Goal: Information Seeking & Learning: Learn about a topic

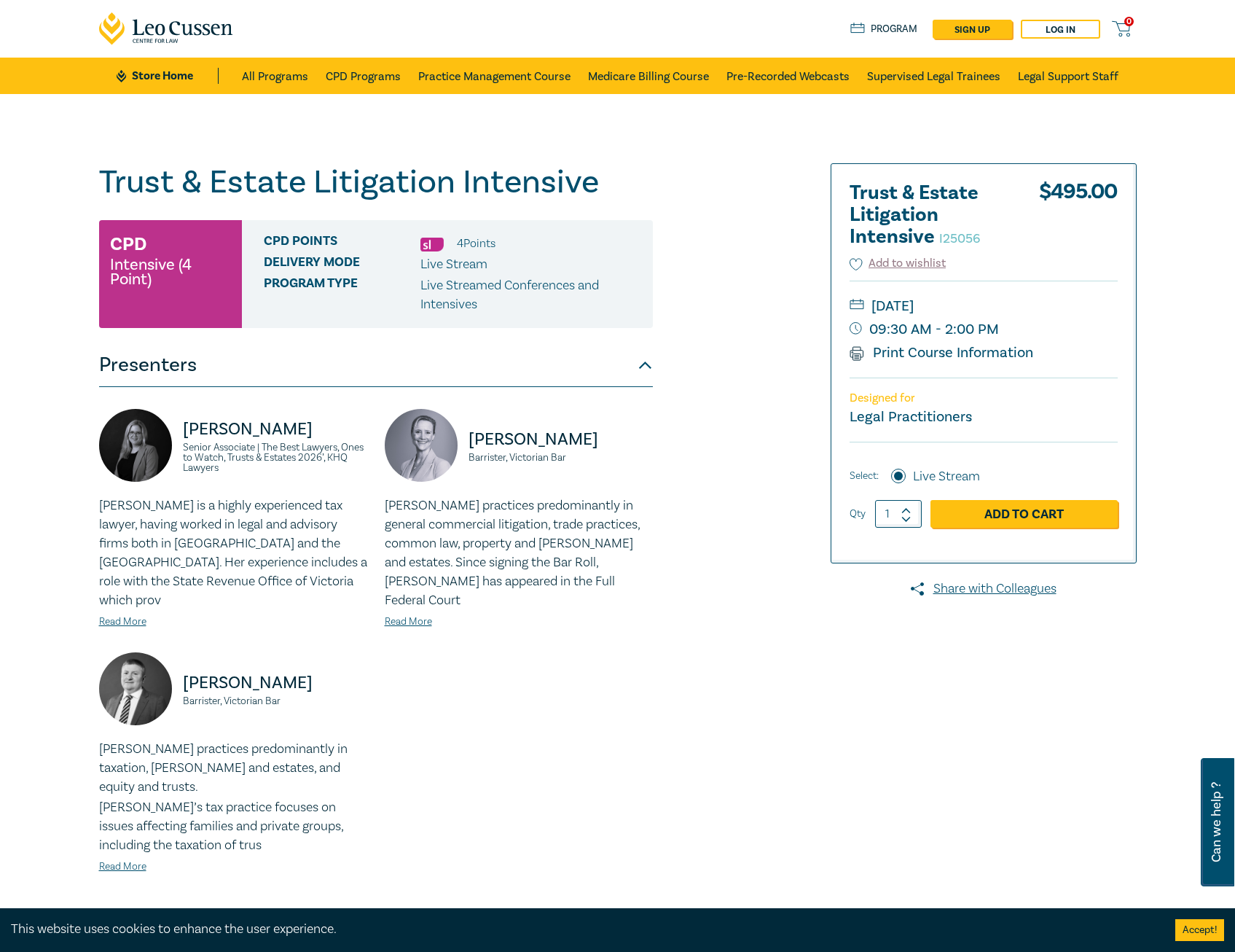
scroll to position [365, 0]
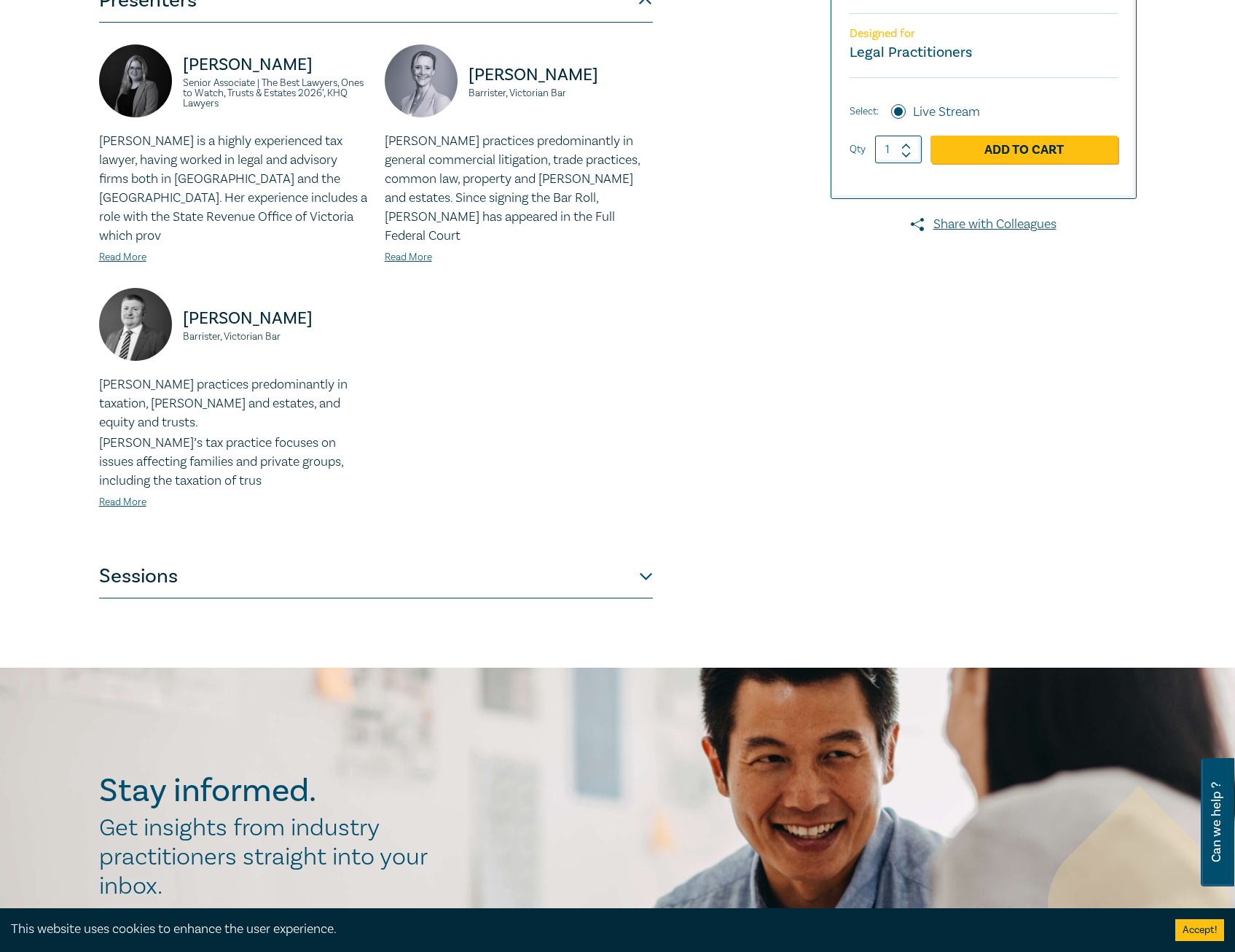
click at [367, 555] on button "Sessions" at bounding box center [377, 576] width 554 height 43
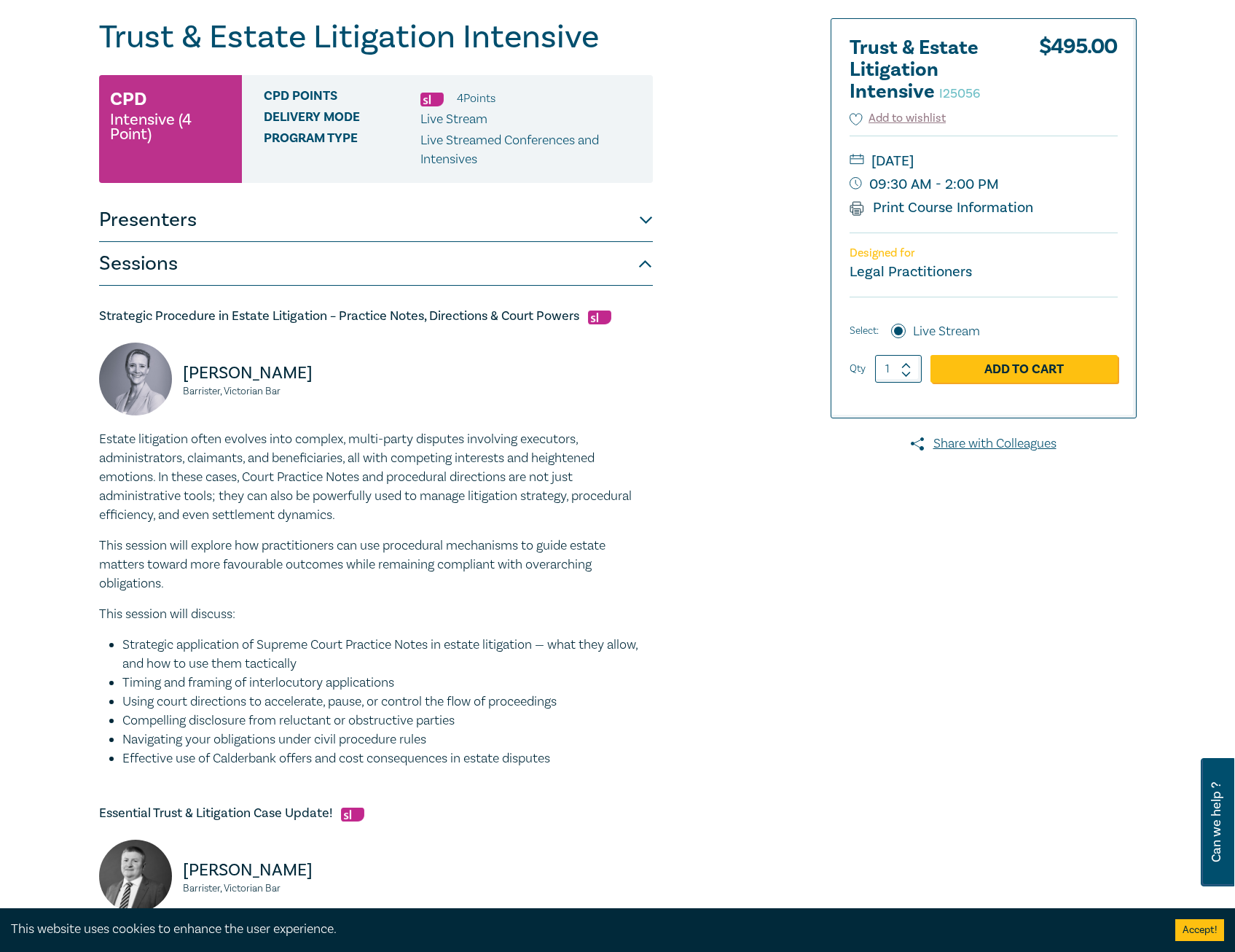
scroll to position [0, 0]
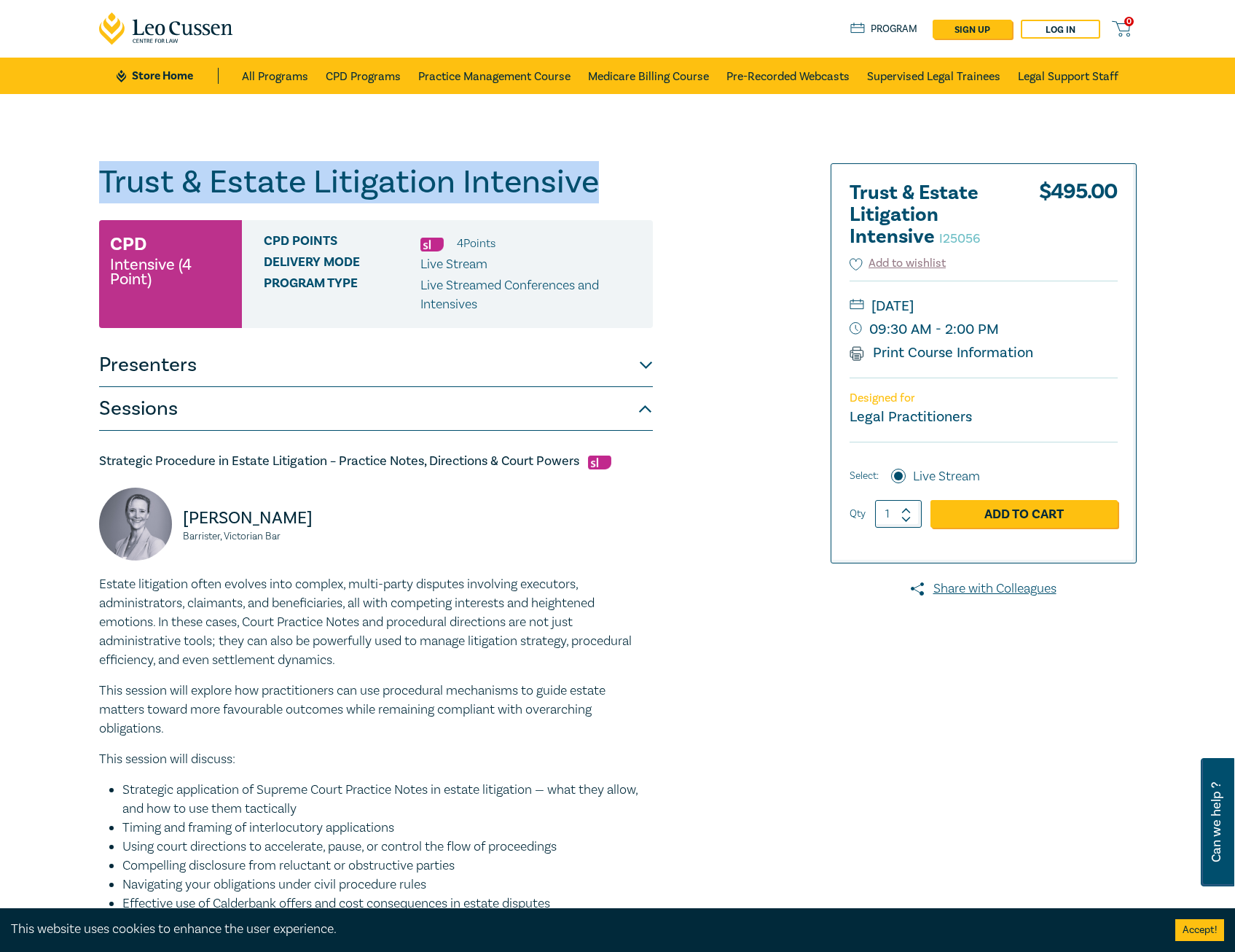
drag, startPoint x: 643, startPoint y: 189, endPoint x: 97, endPoint y: 175, distance: 546.2
drag, startPoint x: 97, startPoint y: 175, endPoint x: 145, endPoint y: 172, distance: 48.1
copy h1 "Trust & Estate Litigation Intensive"
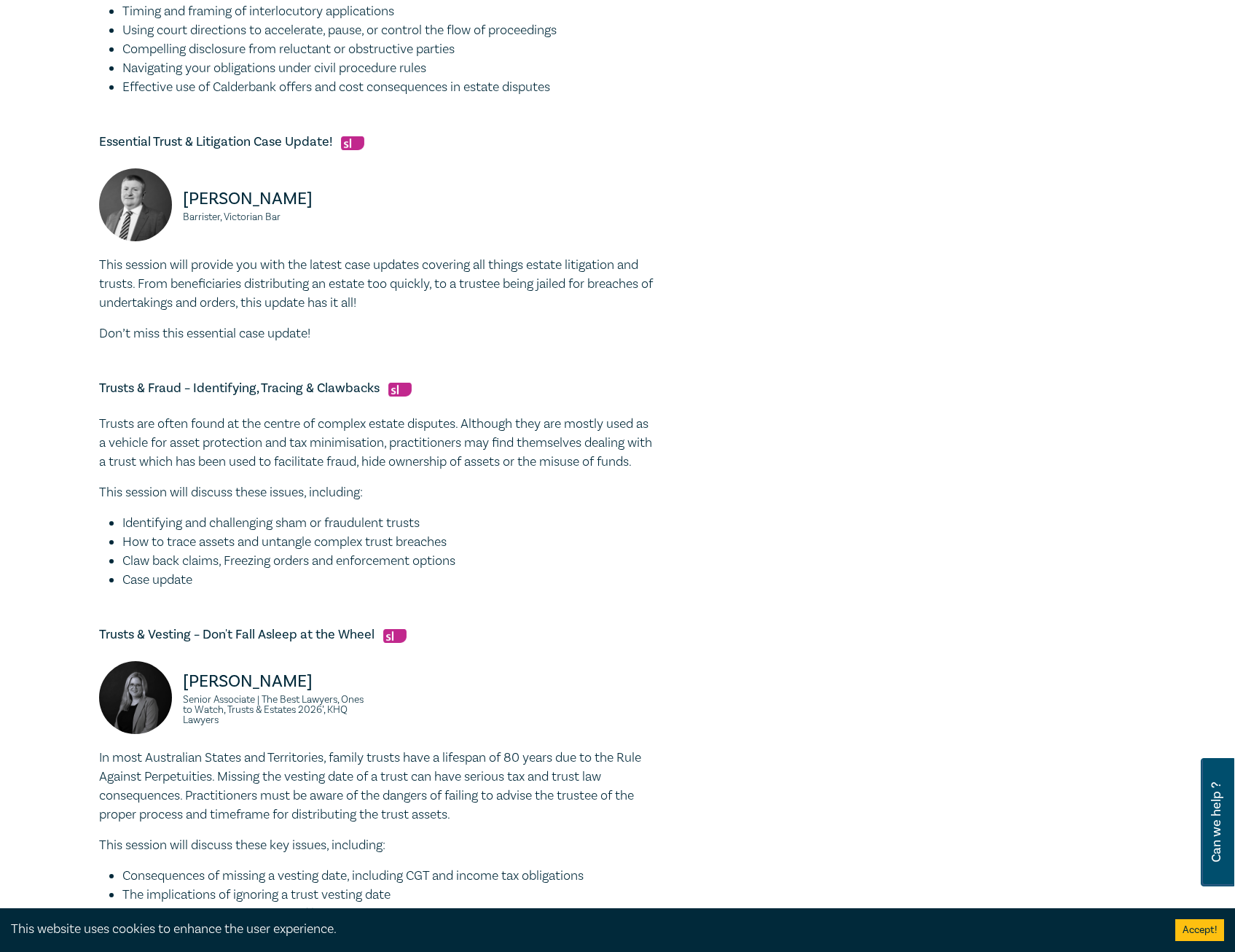
scroll to position [1021, 0]
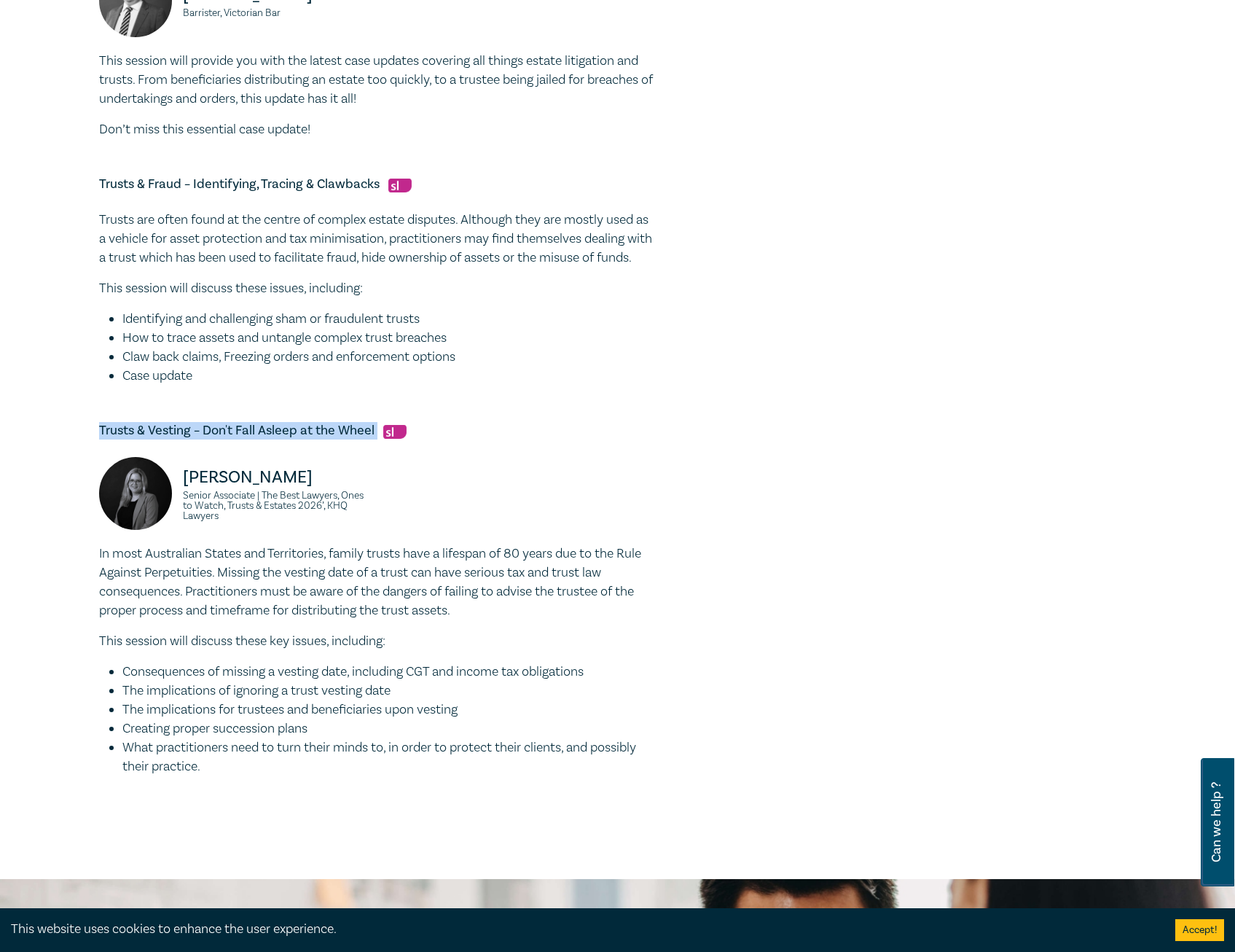
drag, startPoint x: 377, startPoint y: 449, endPoint x: 83, endPoint y: 449, distance: 294.0
drag, startPoint x: 84, startPoint y: 449, endPoint x: 136, endPoint y: 446, distance: 52.1
copy h5 "Trusts & Vesting – Don't Fall Asleep at the Wheel"
drag, startPoint x: 809, startPoint y: 5, endPoint x: 622, endPoint y: 326, distance: 371.5
